Goal: Task Accomplishment & Management: Manage account settings

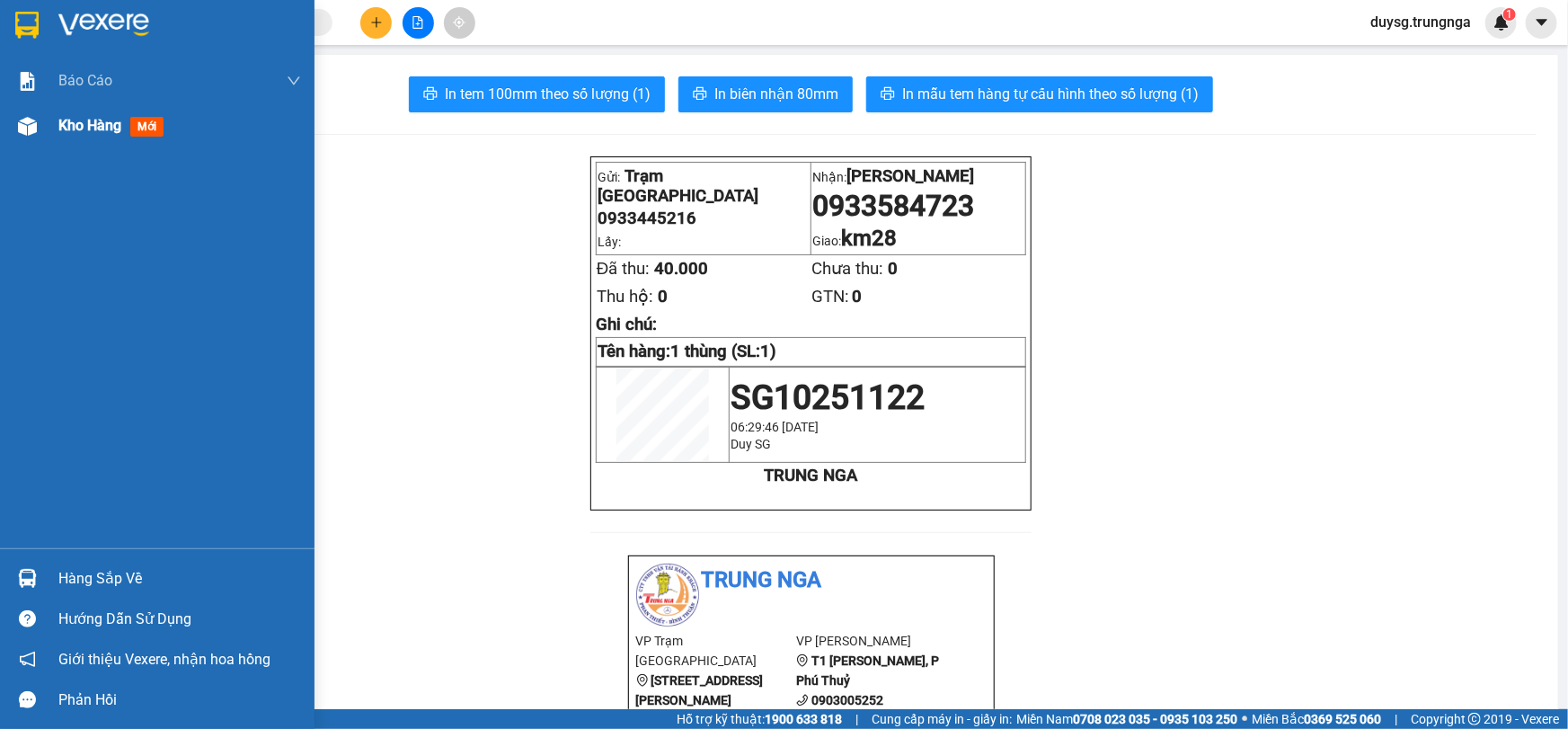
click at [79, 133] on span "Kho hàng" at bounding box center [90, 125] width 63 height 17
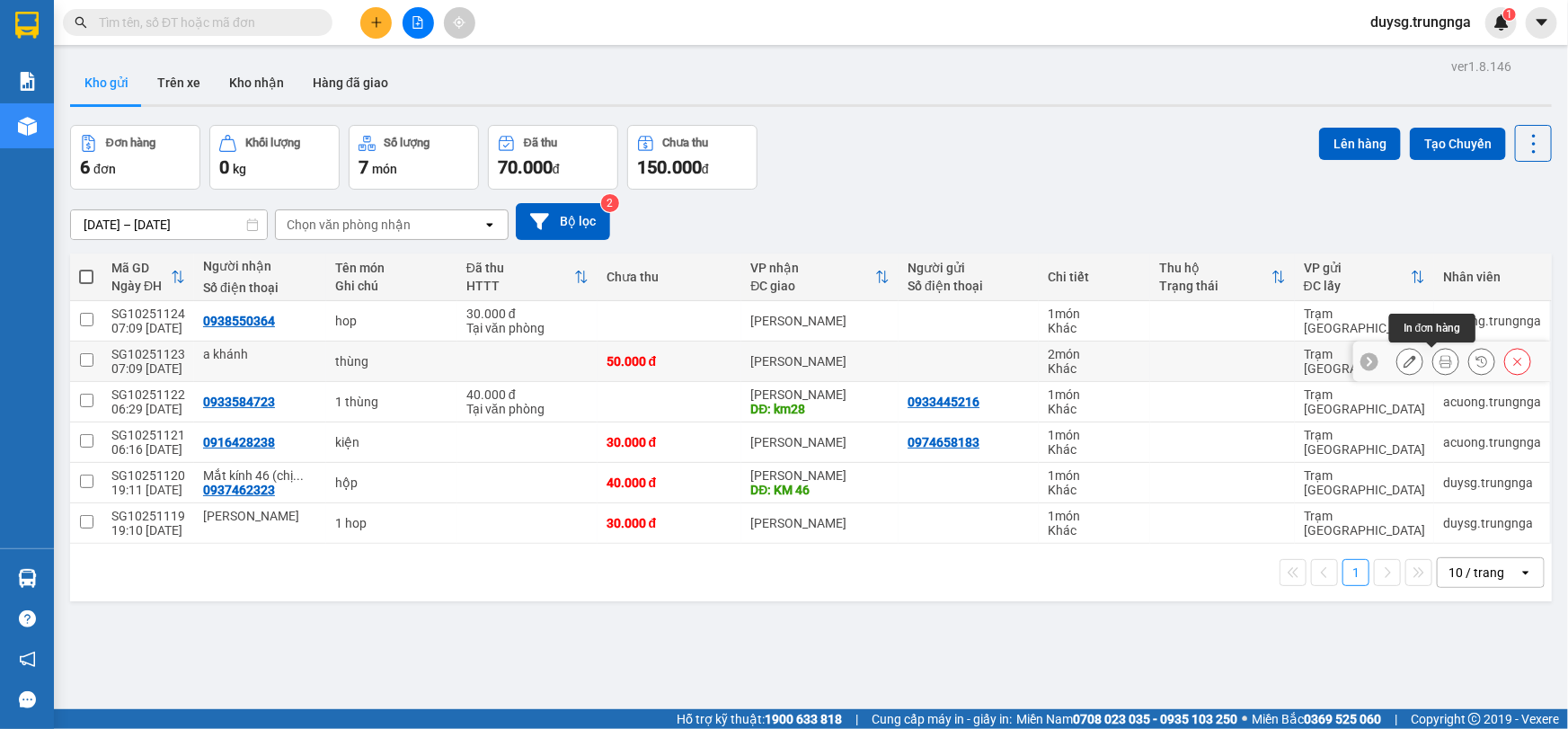
click at [1439, 364] on icon at bounding box center [1445, 362] width 13 height 13
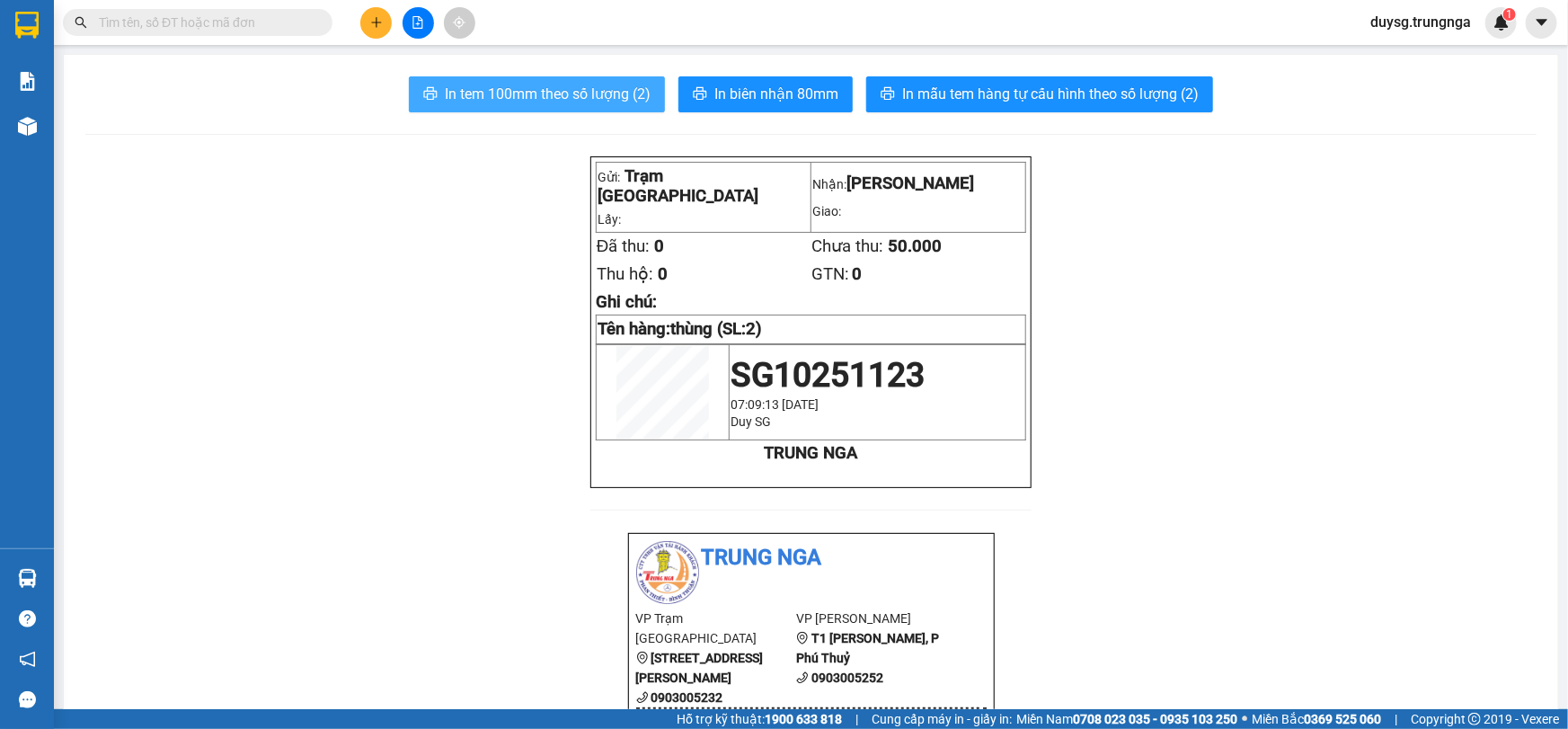
click at [564, 103] on span "In tem 100mm theo số lượng (2)" at bounding box center [547, 94] width 206 height 23
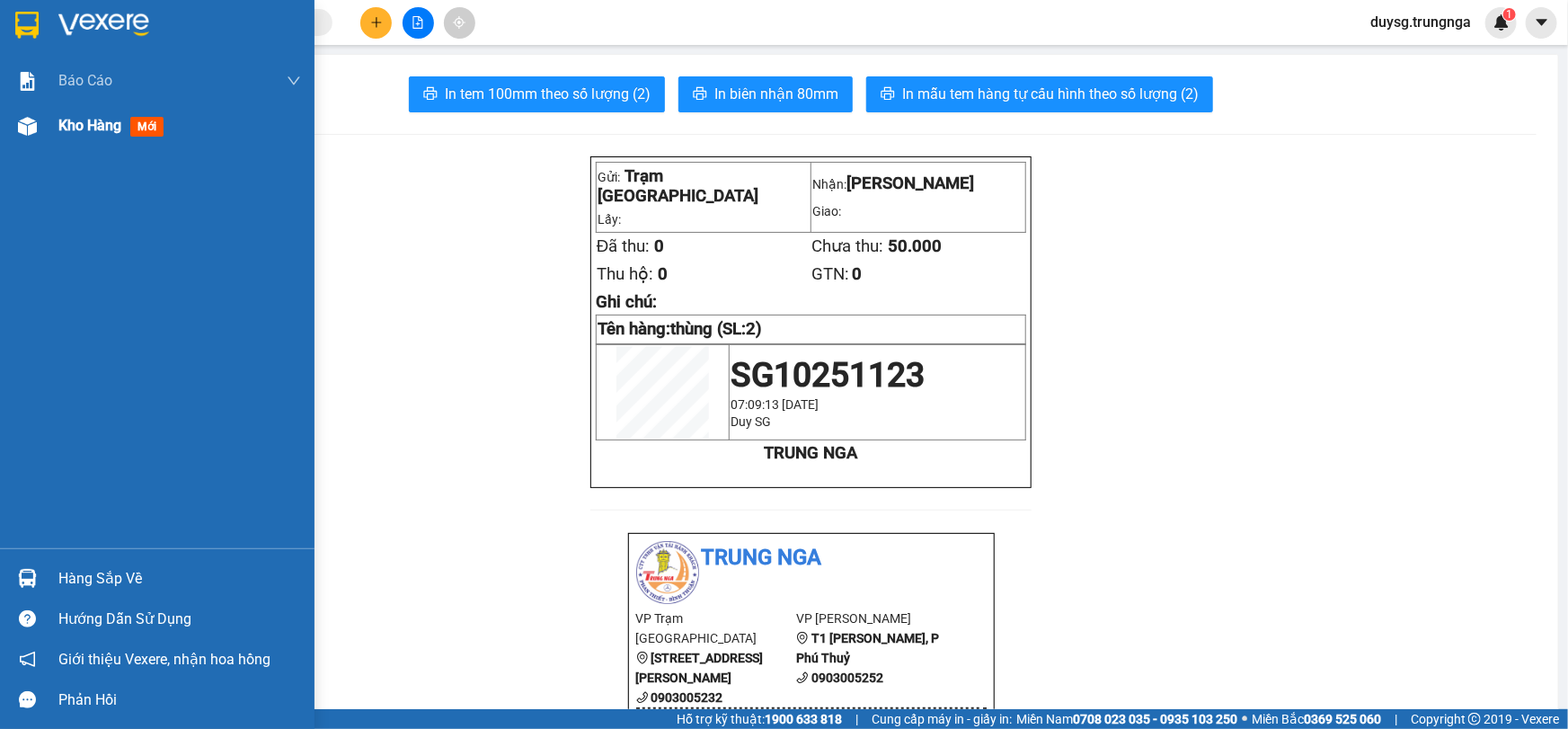
click at [73, 126] on span "Kho hàng" at bounding box center [90, 125] width 63 height 17
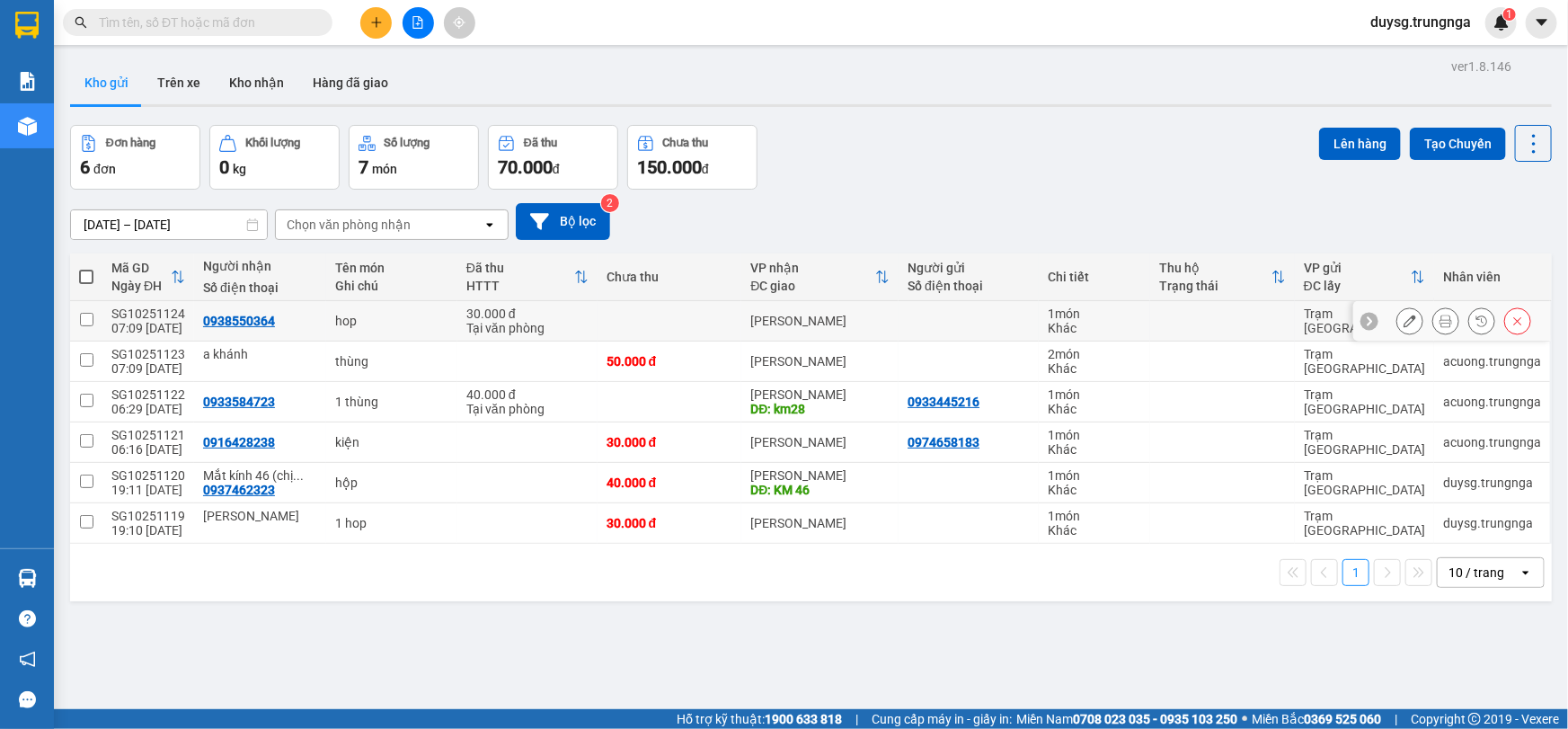
click at [1439, 321] on icon at bounding box center [1445, 321] width 13 height 13
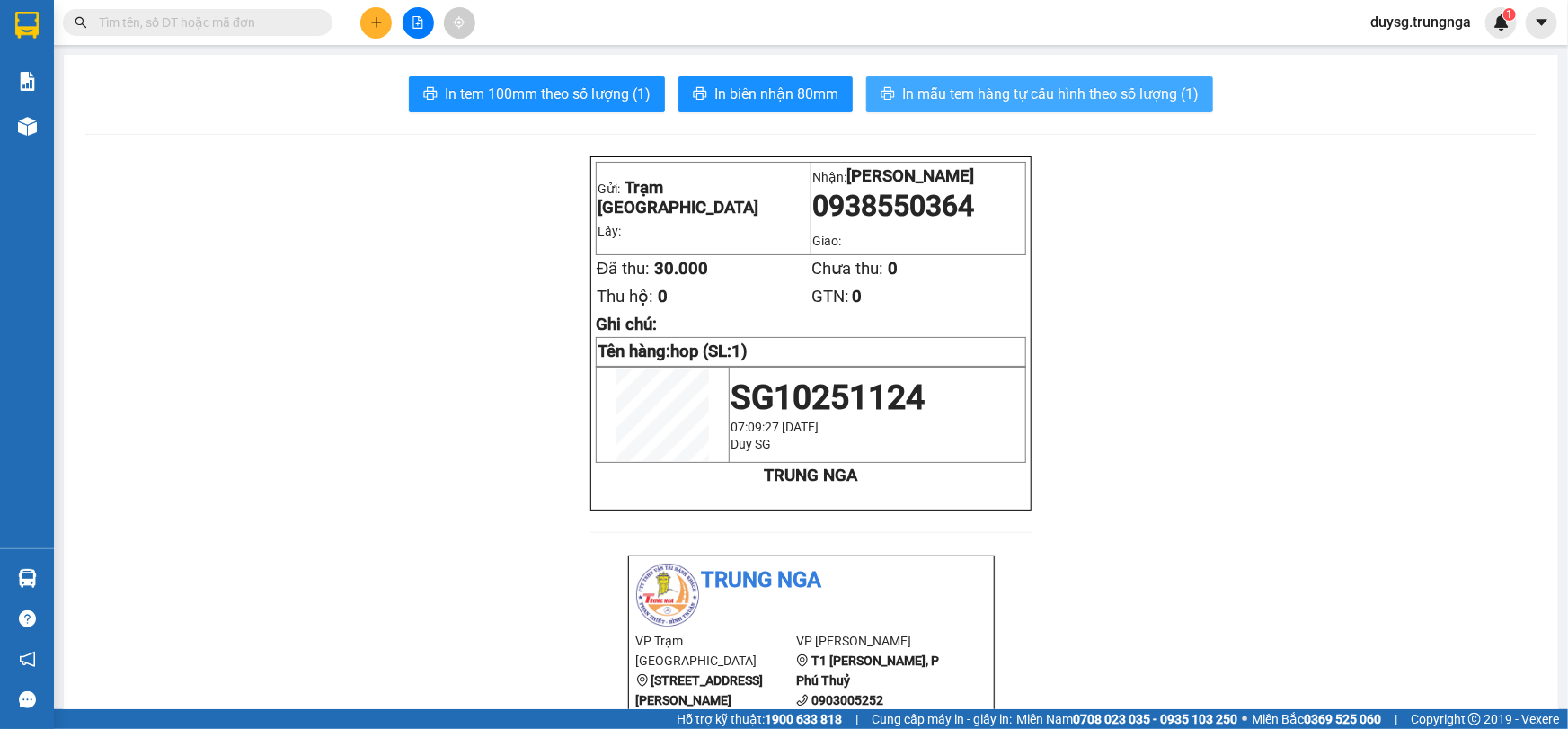
click at [920, 95] on span "In mẫu tem hàng tự cấu hình theo số lượng (1)" at bounding box center [1050, 94] width 297 height 23
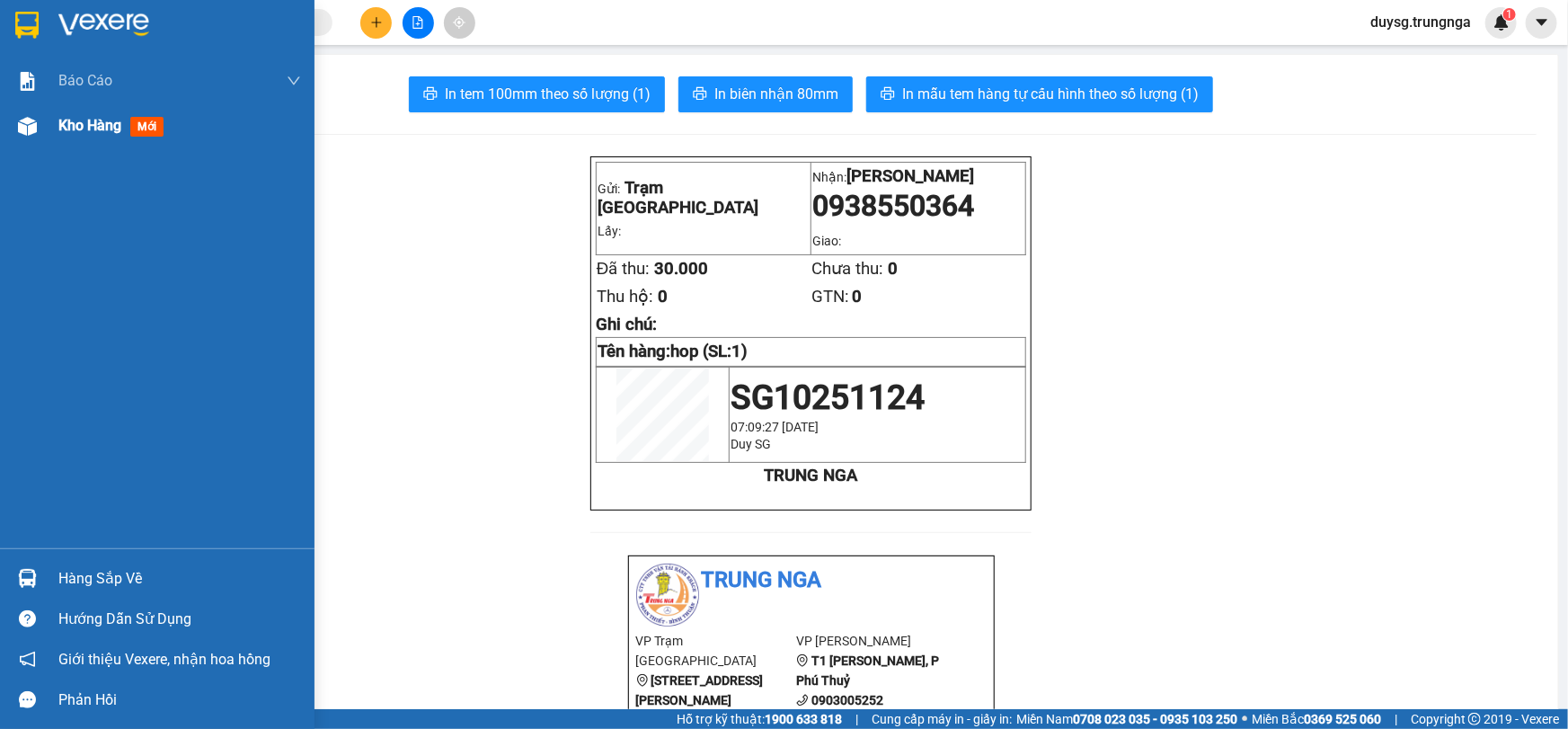
click at [99, 125] on span "Kho hàng" at bounding box center [90, 125] width 63 height 17
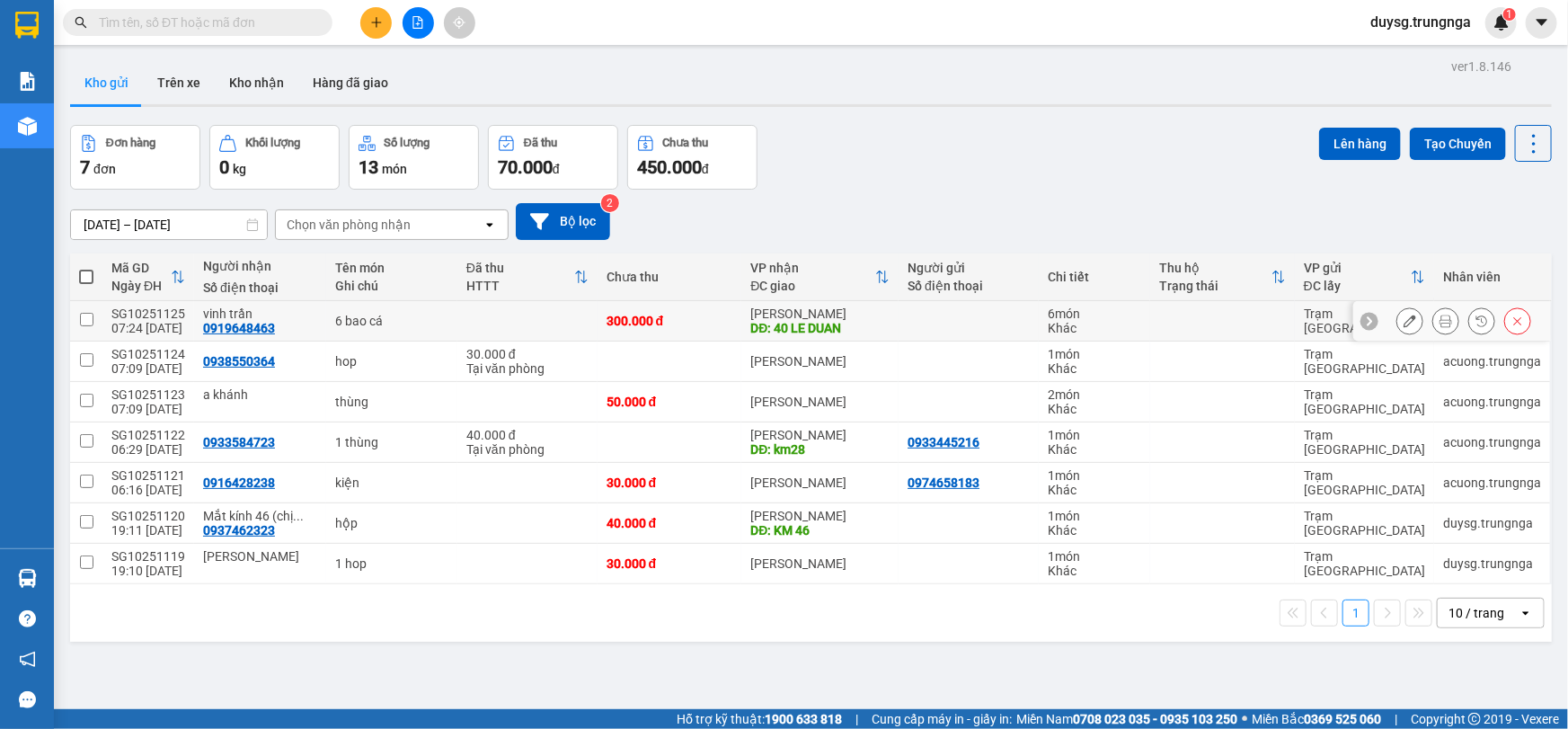
click at [1439, 322] on icon at bounding box center [1445, 321] width 13 height 13
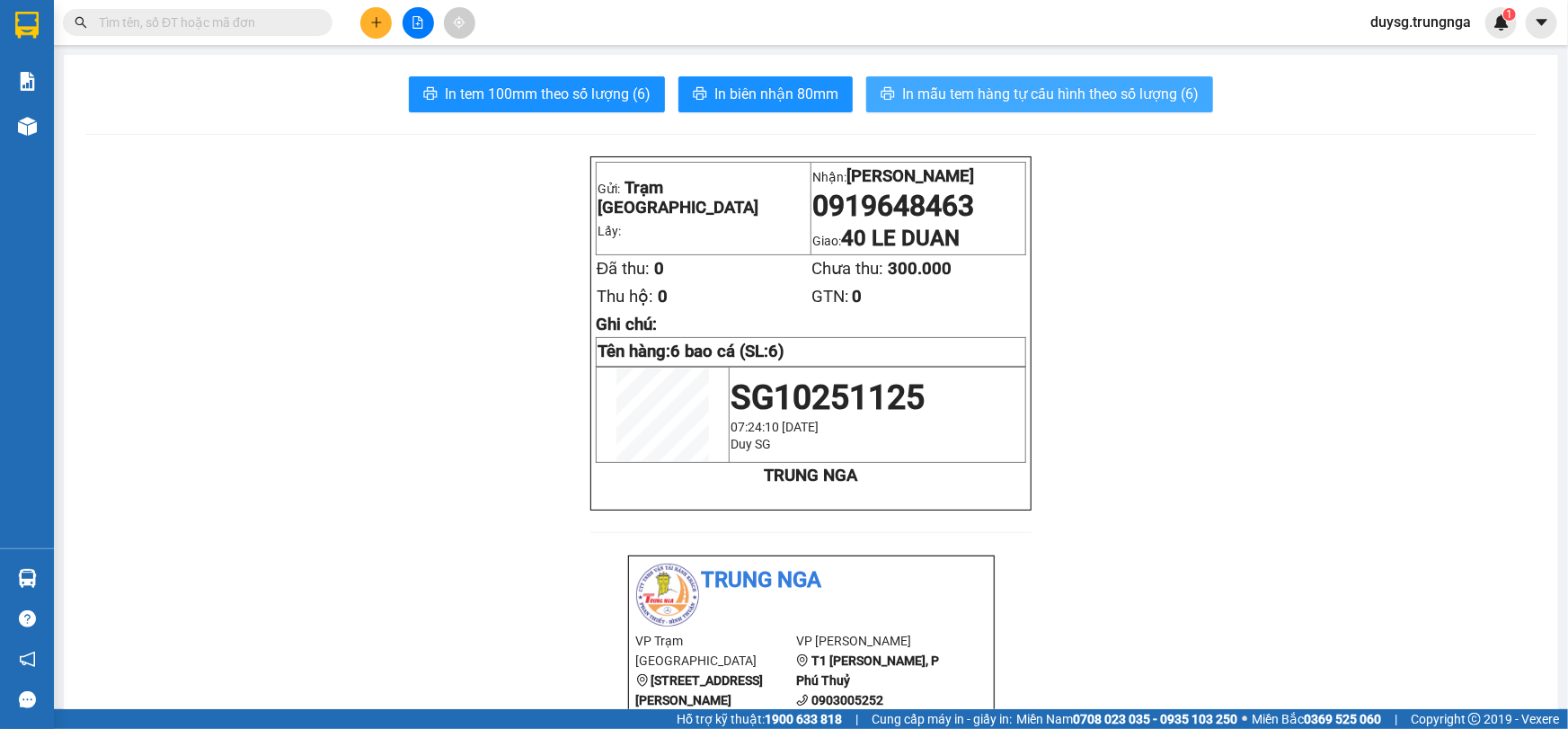
click at [925, 99] on span "In mẫu tem hàng tự cấu hình theo số lượng (6)" at bounding box center [1050, 94] width 297 height 23
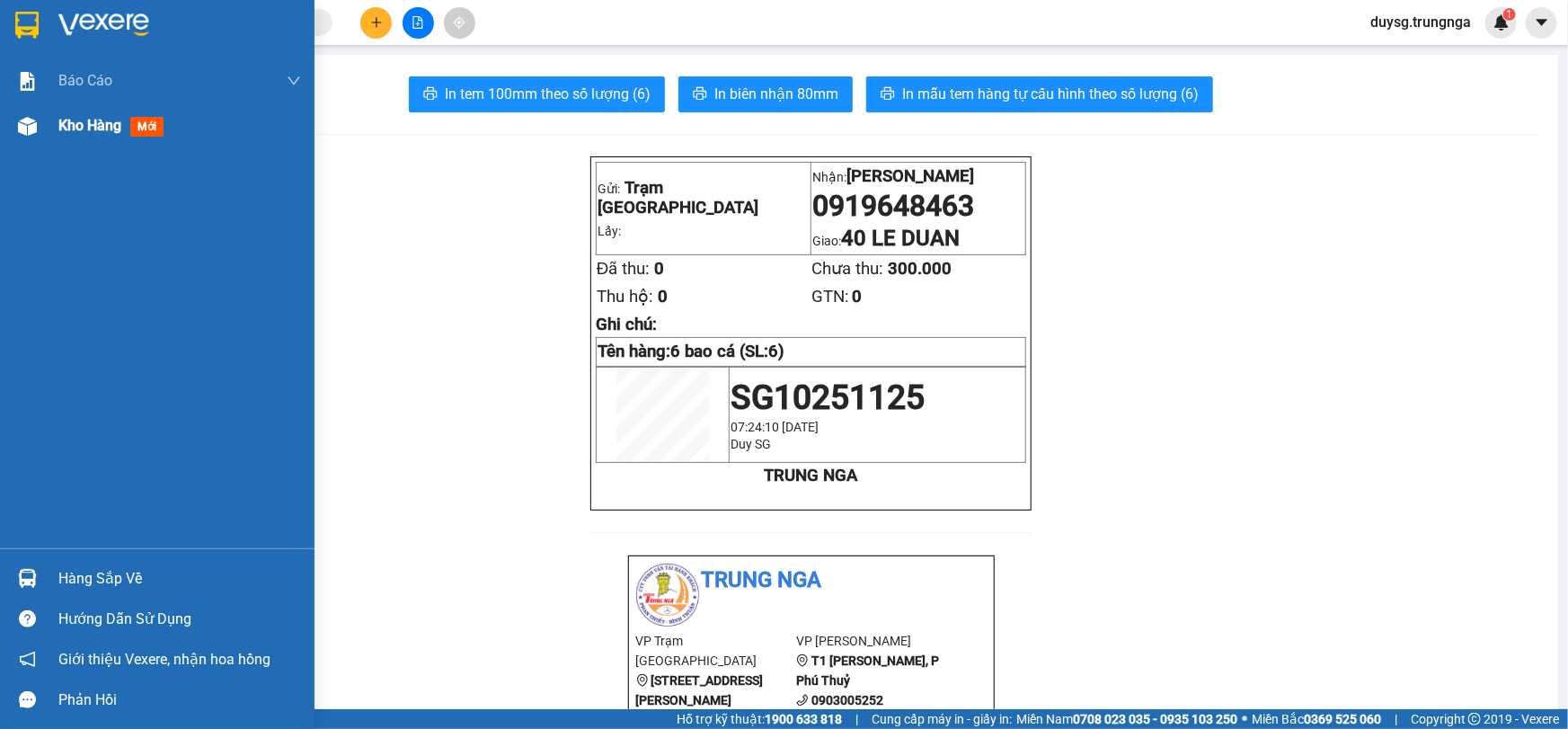
click at [88, 132] on span "Kho hàng" at bounding box center [90, 125] width 63 height 17
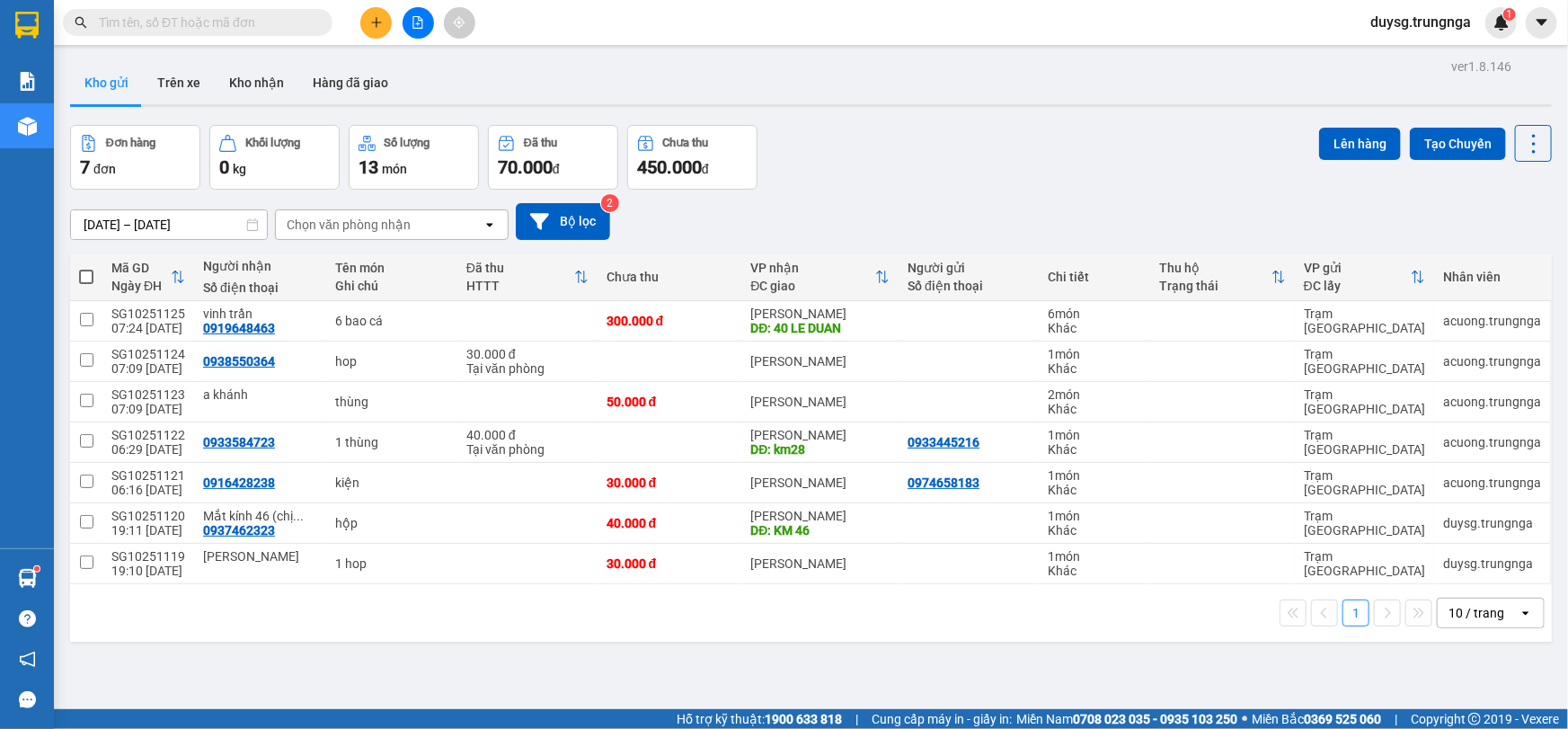
click at [89, 131] on button "Đơn hàng 7 đơn" at bounding box center [135, 158] width 130 height 65
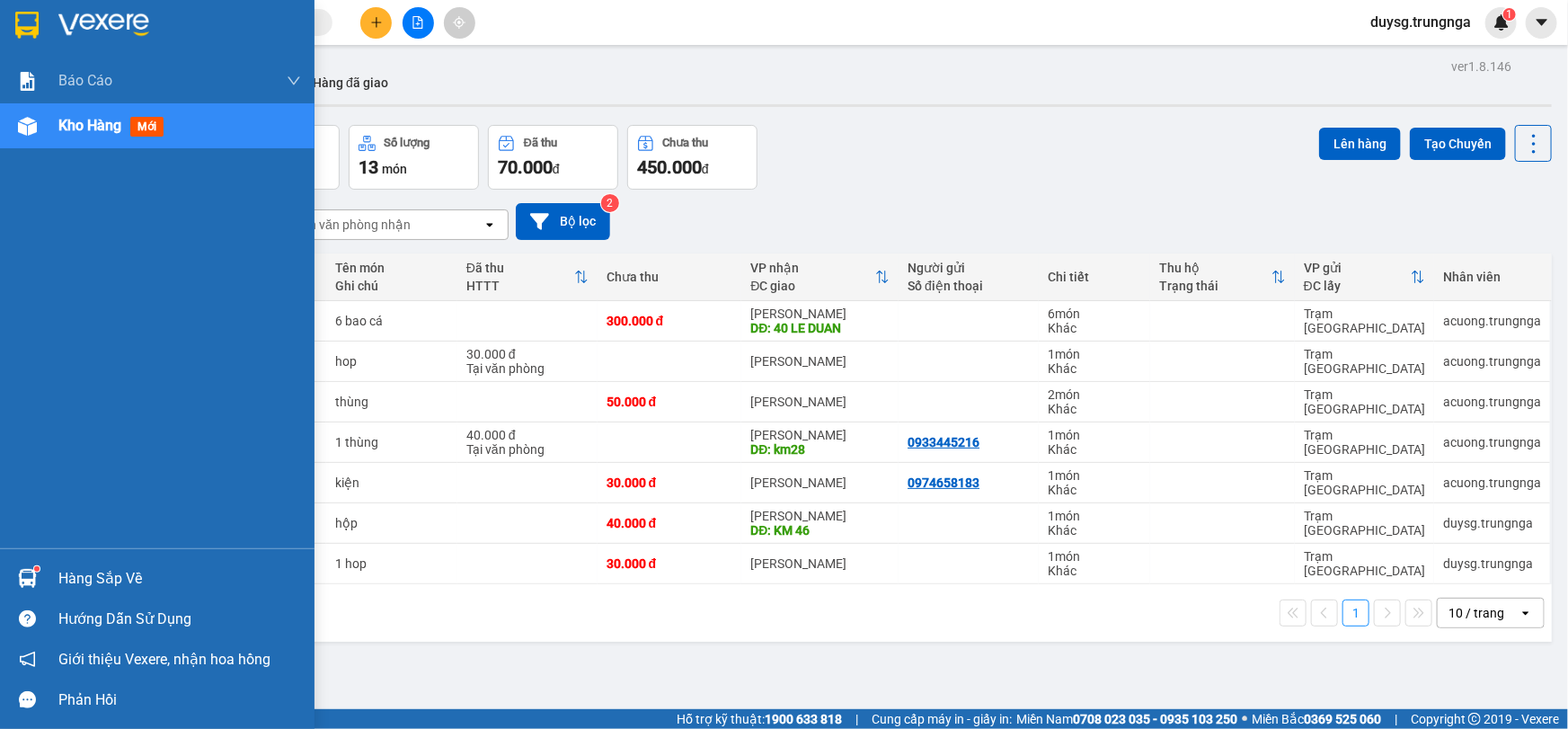
click at [72, 130] on span "Kho hàng" at bounding box center [90, 125] width 63 height 17
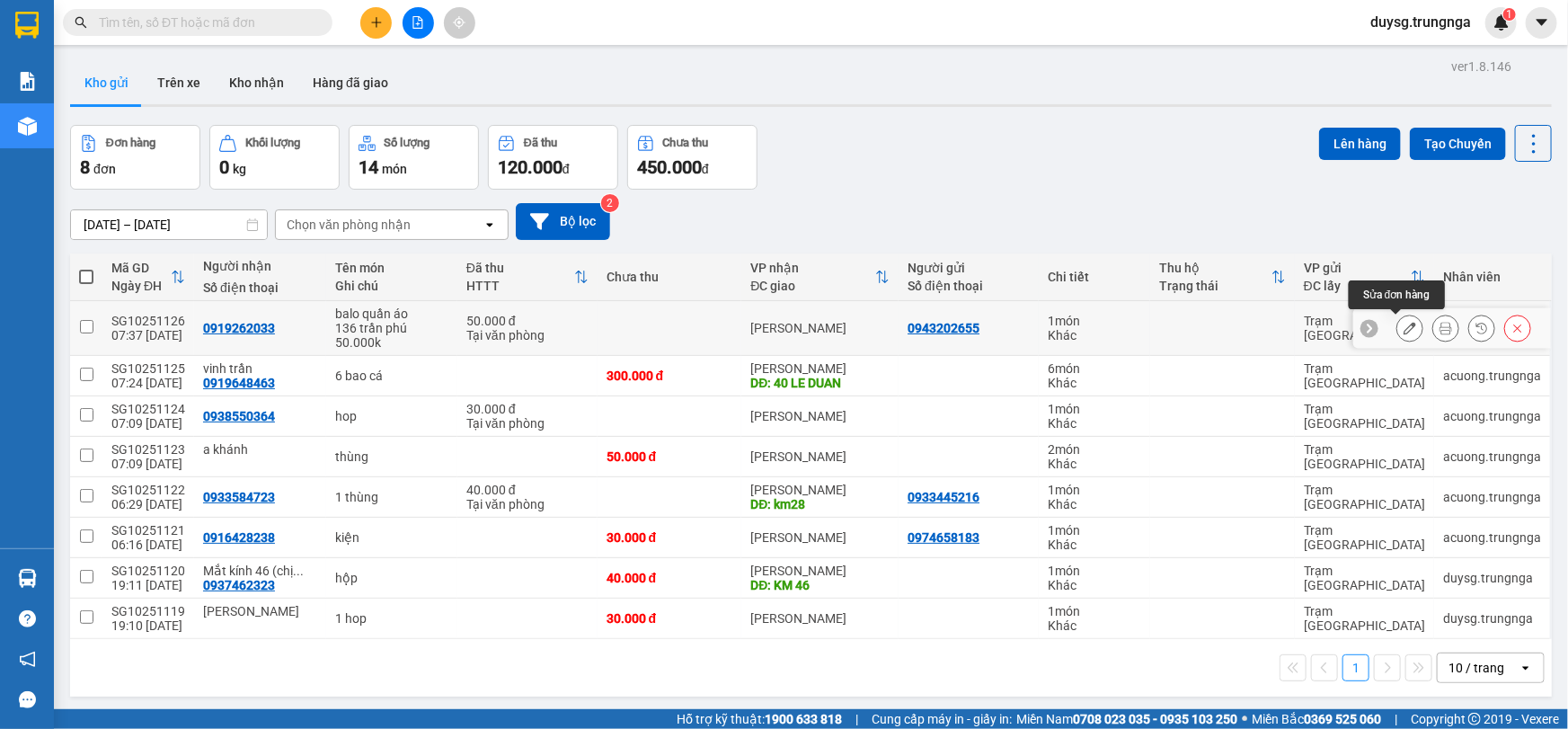
click at [1403, 328] on icon at bounding box center [1409, 328] width 13 height 13
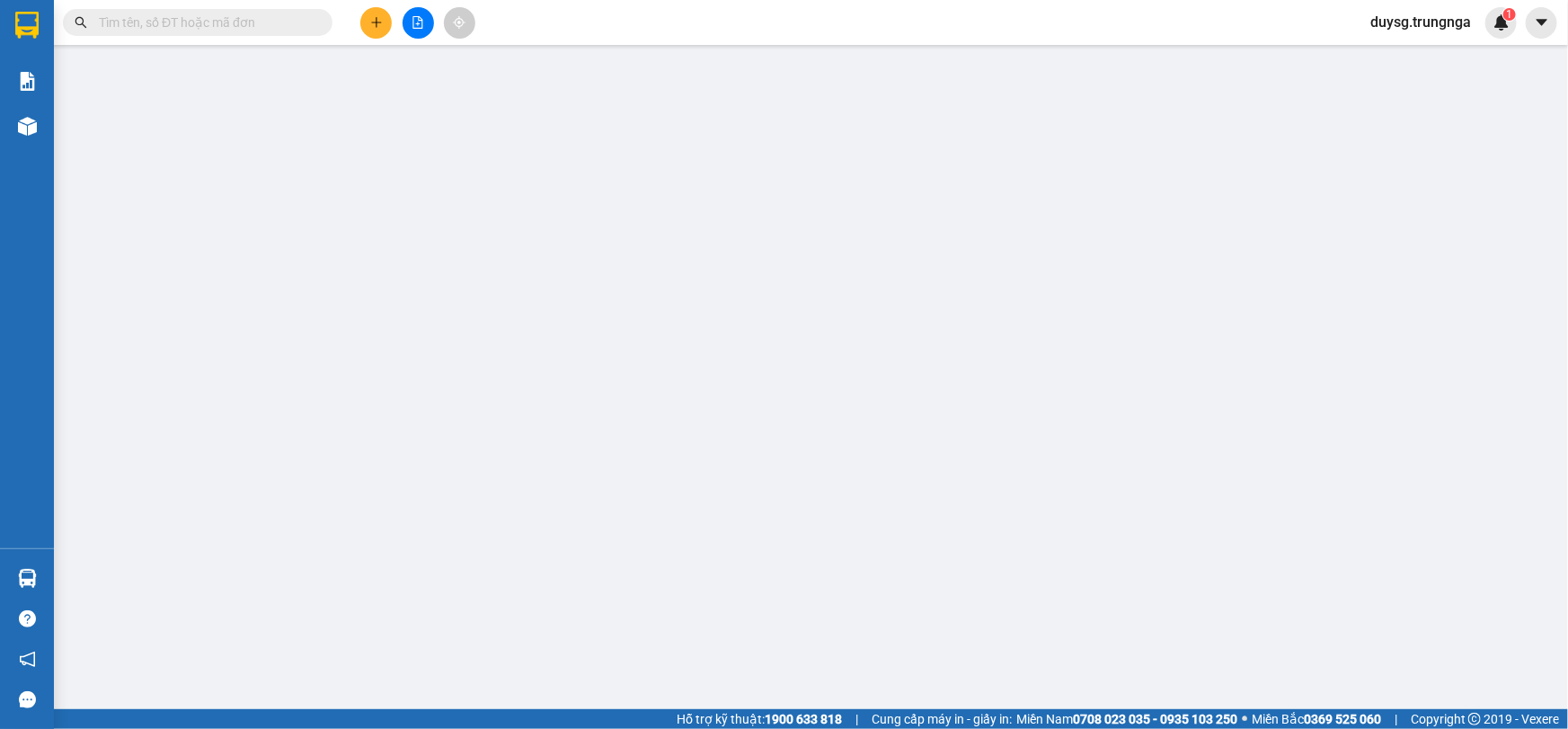
type input "0943202655"
type input "0919262033"
type input "50.000"
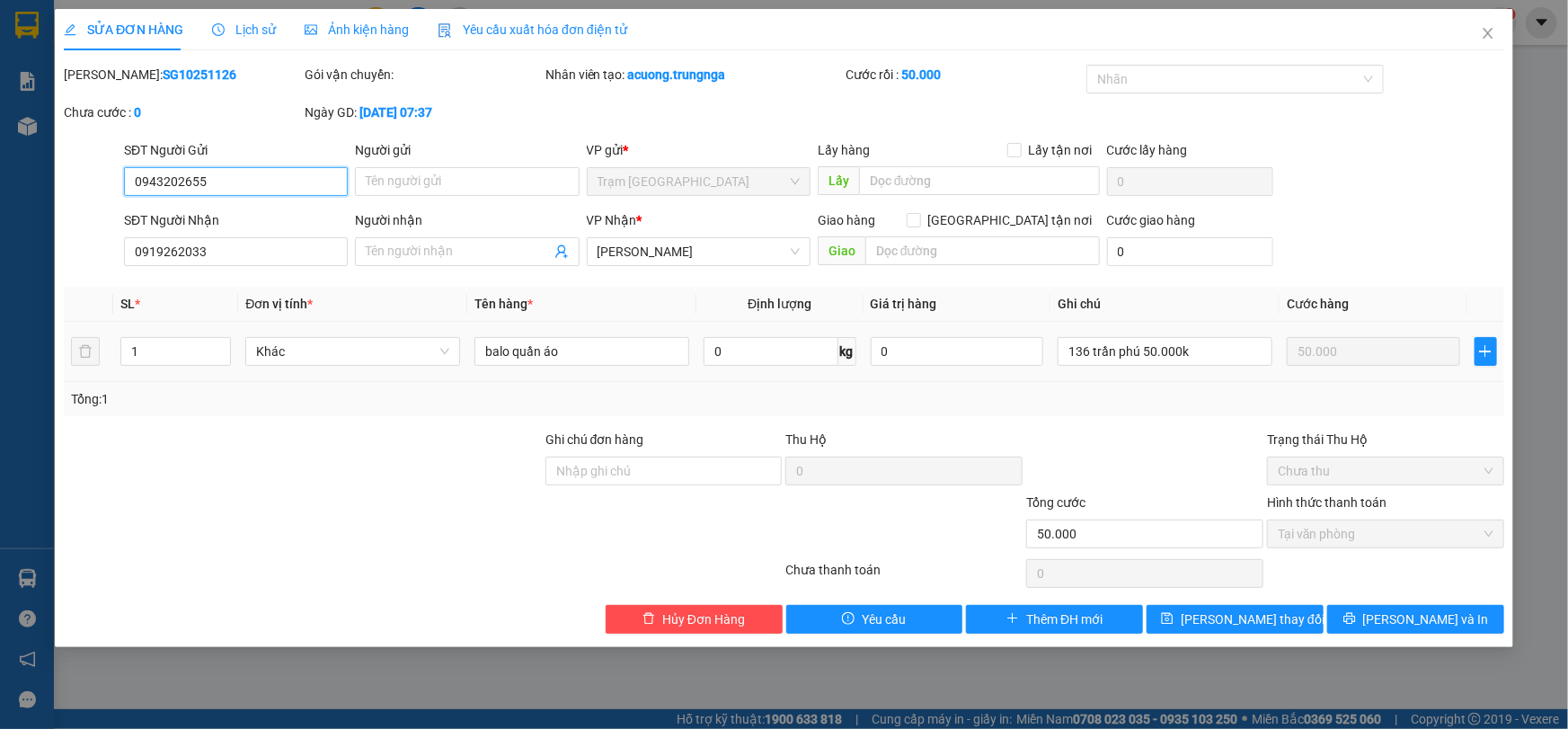
click at [1303, 527] on span "Tại văn phòng" at bounding box center [1385, 534] width 215 height 27
click at [1320, 531] on span "Tại văn phòng" at bounding box center [1385, 534] width 215 height 27
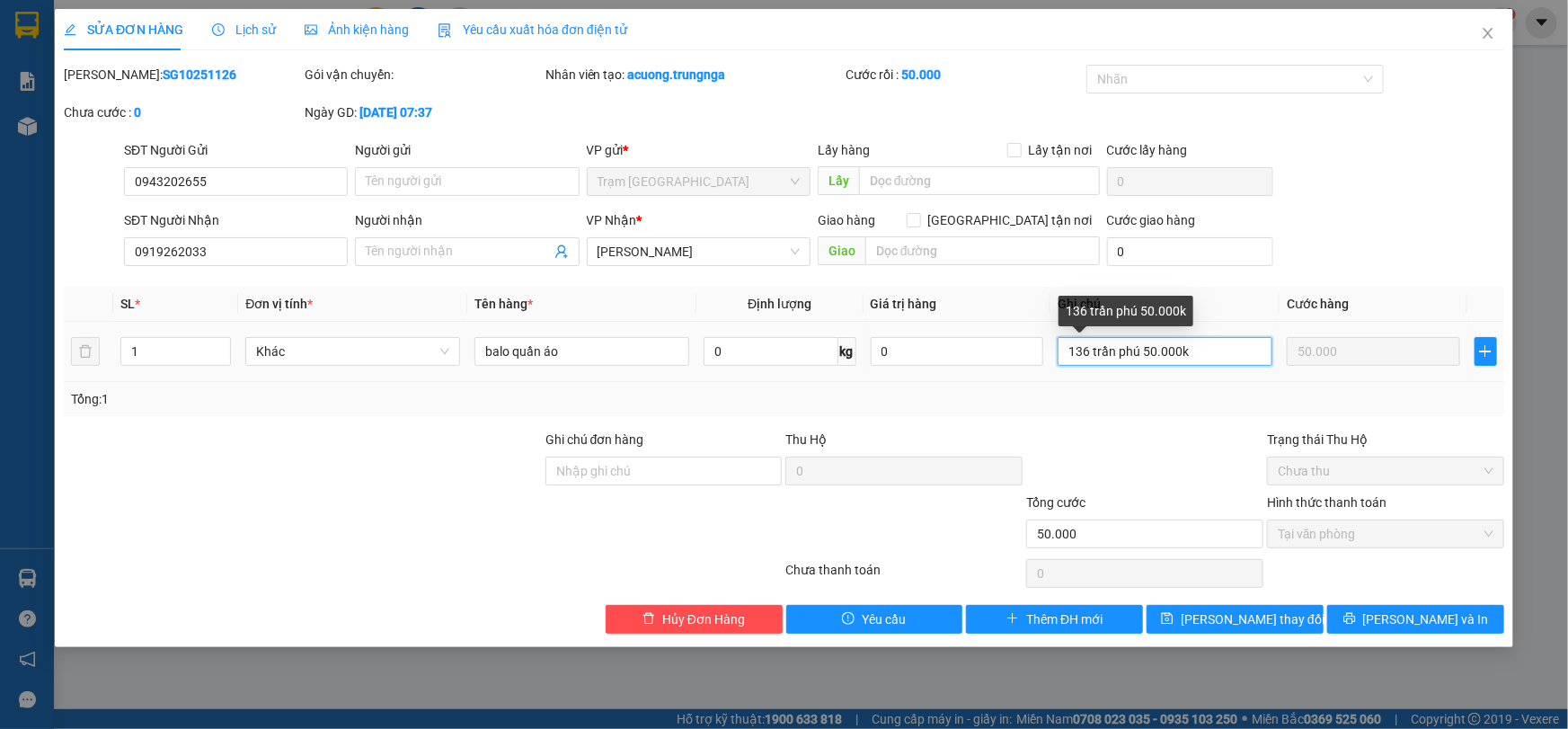
click at [1217, 350] on input "136 trần phú 50.000k" at bounding box center [1165, 352] width 215 height 29
paste input "text"
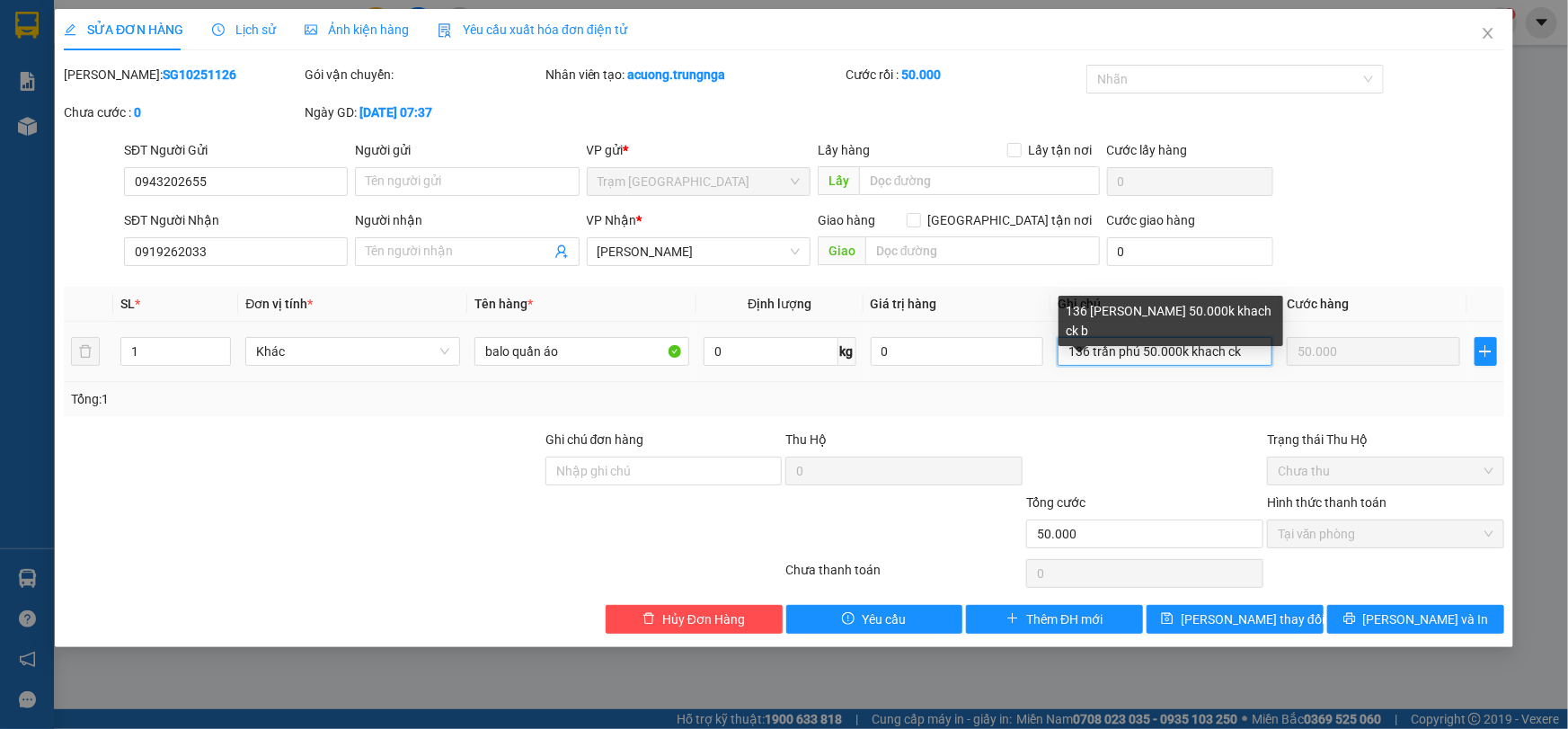
paste input "text"
paste input "h"
paste input "text"
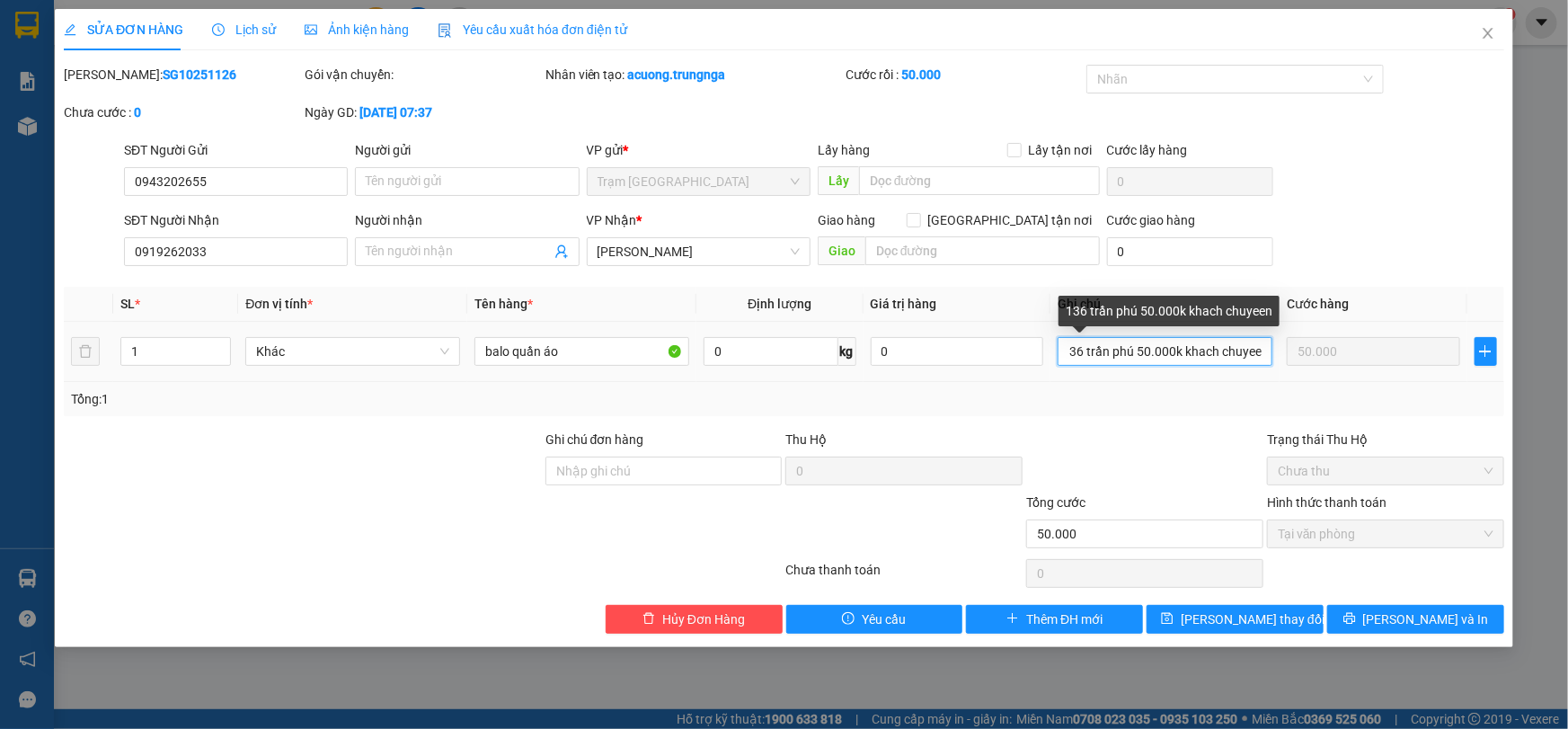
paste input "text"
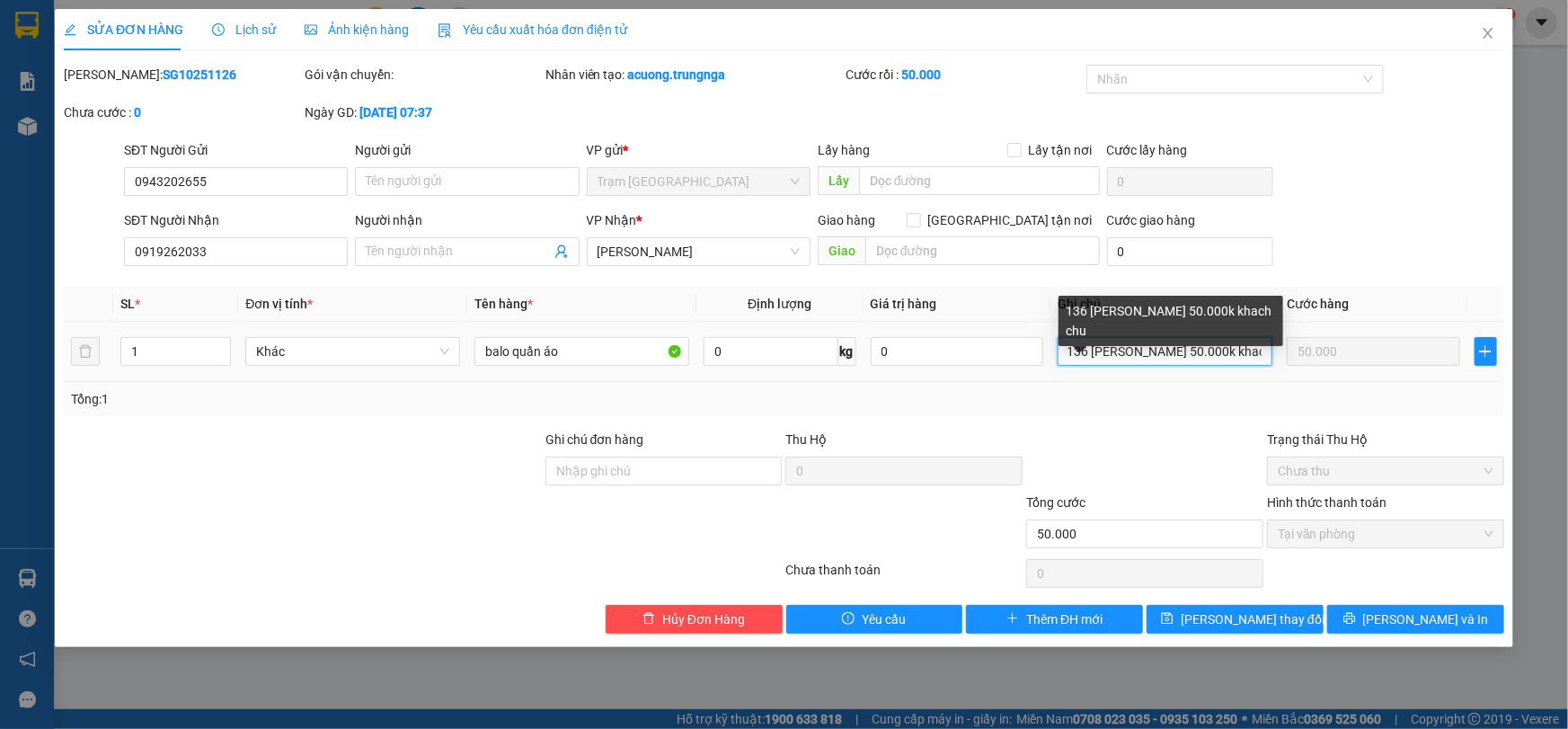
paste input "text"
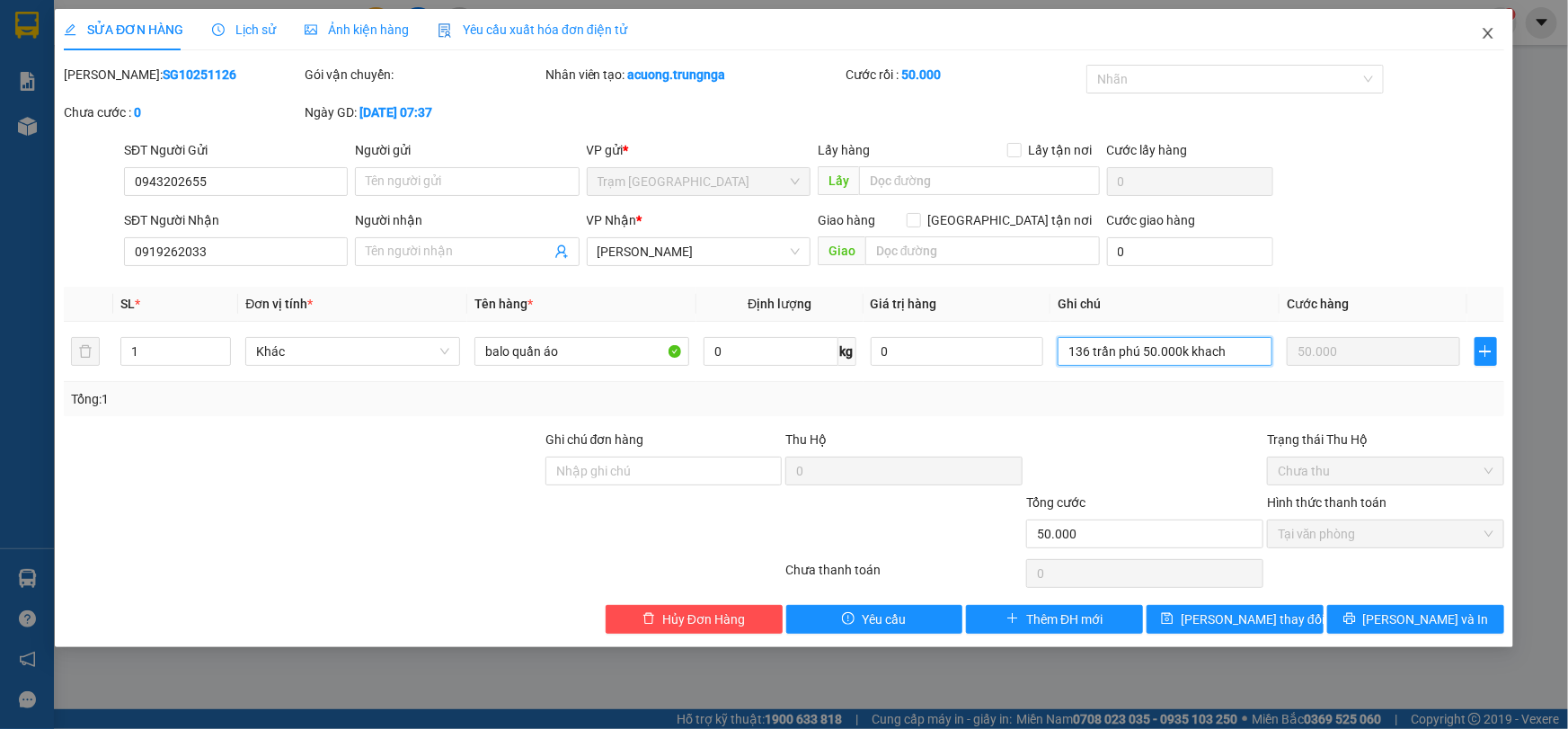
type input "136 trần phú 50.000k khach"
click at [1486, 32] on icon "close" at bounding box center [1487, 33] width 10 height 11
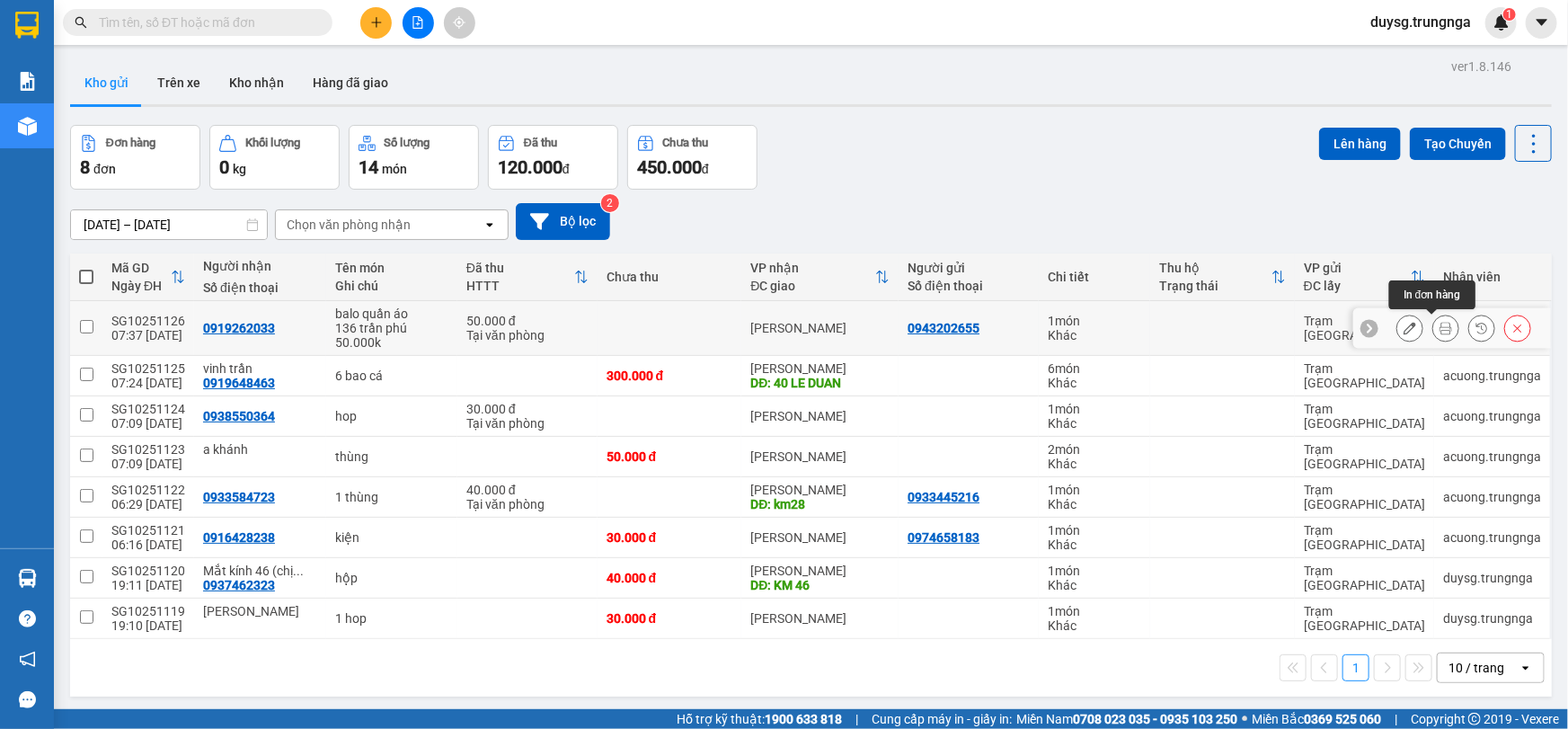
click at [1439, 330] on icon at bounding box center [1445, 328] width 13 height 13
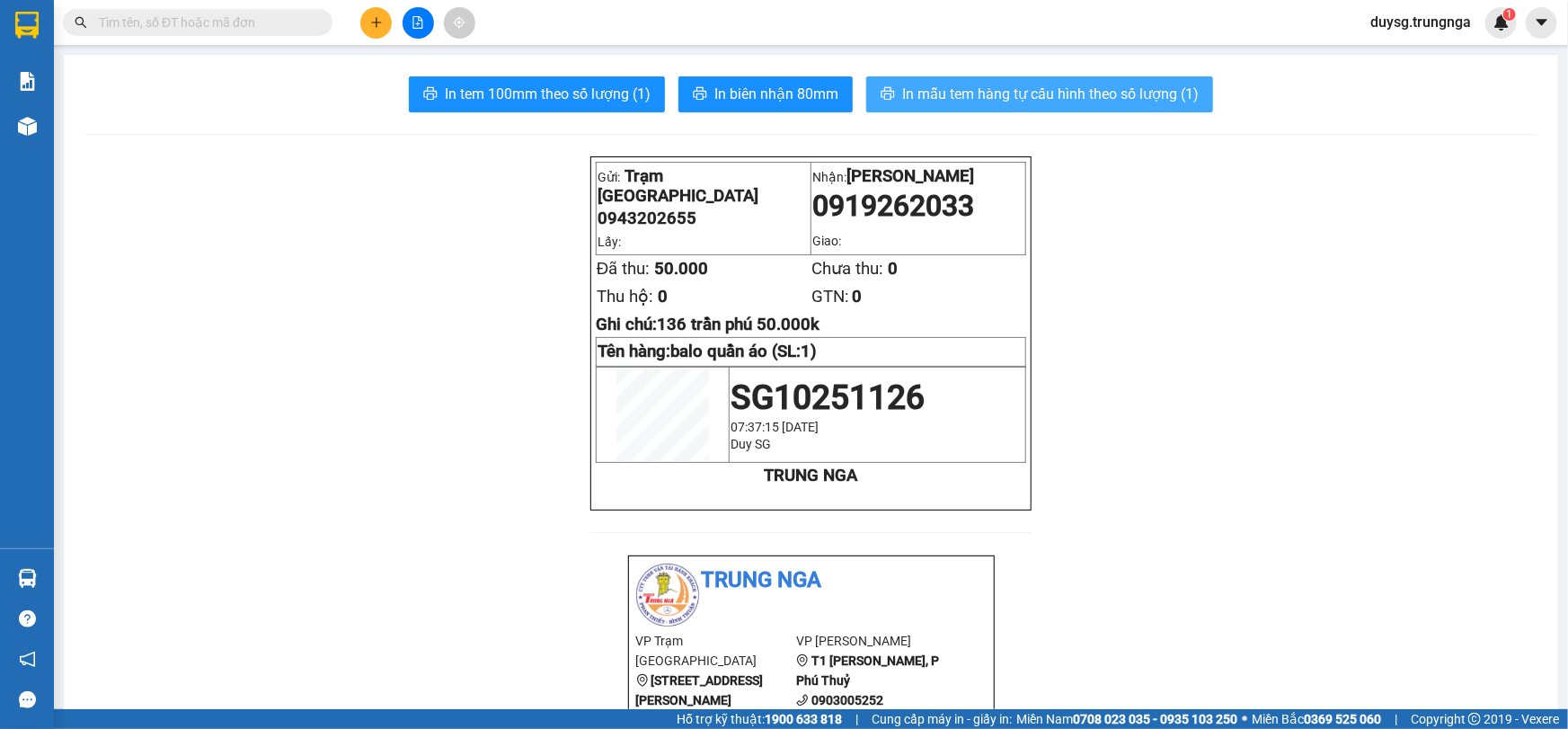
click at [979, 100] on span "In mẫu tem hàng tự cấu hình theo số lượng (1)" at bounding box center [1050, 94] width 297 height 23
